Goal: Task Accomplishment & Management: Use online tool/utility

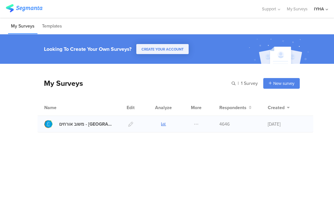
click at [164, 124] on icon at bounding box center [163, 124] width 5 height 5
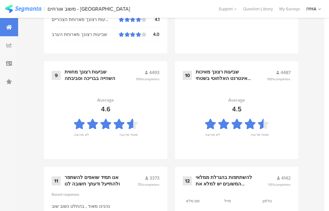
scroll to position [751, 0]
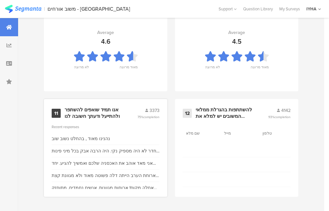
click at [92, 117] on div "אנו תמיד שואפים להשתפר ולהתייעל ודעתך חשובה לנו" at bounding box center [93, 113] width 57 height 13
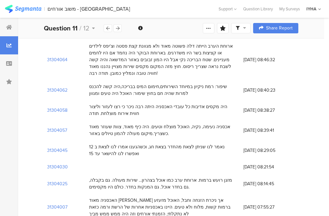
scroll to position [226, 0]
